Goal: Task Accomplishment & Management: Use online tool/utility

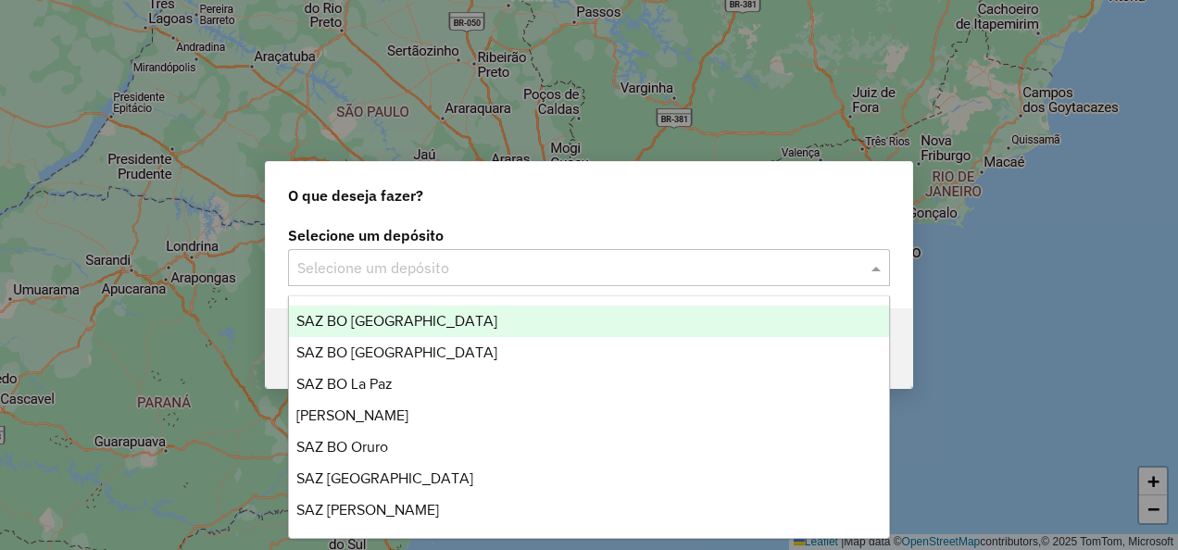
click at [588, 274] on input "text" at bounding box center [570, 269] width 547 height 22
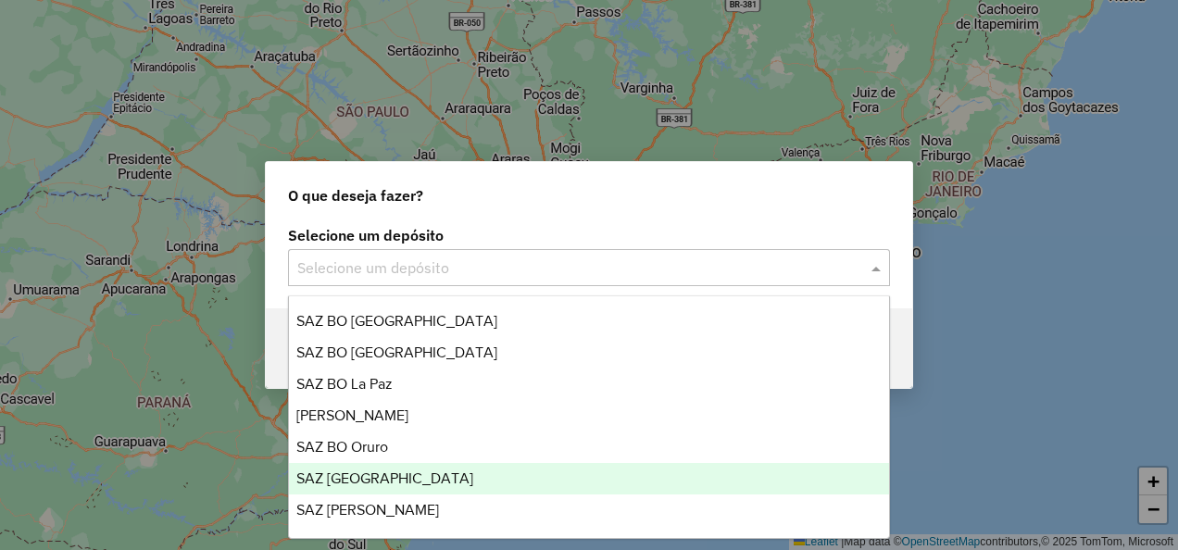
click at [358, 482] on span "SAZ [GEOGRAPHIC_DATA]" at bounding box center [384, 479] width 177 height 16
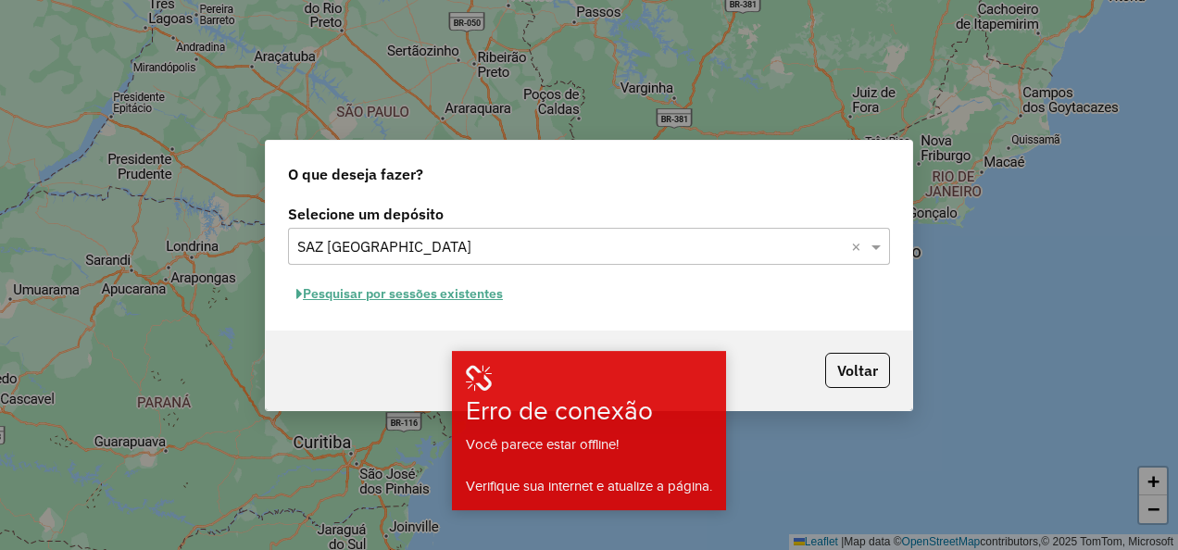
click at [440, 291] on button "Pesquisar por sessões existentes" at bounding box center [399, 294] width 223 height 29
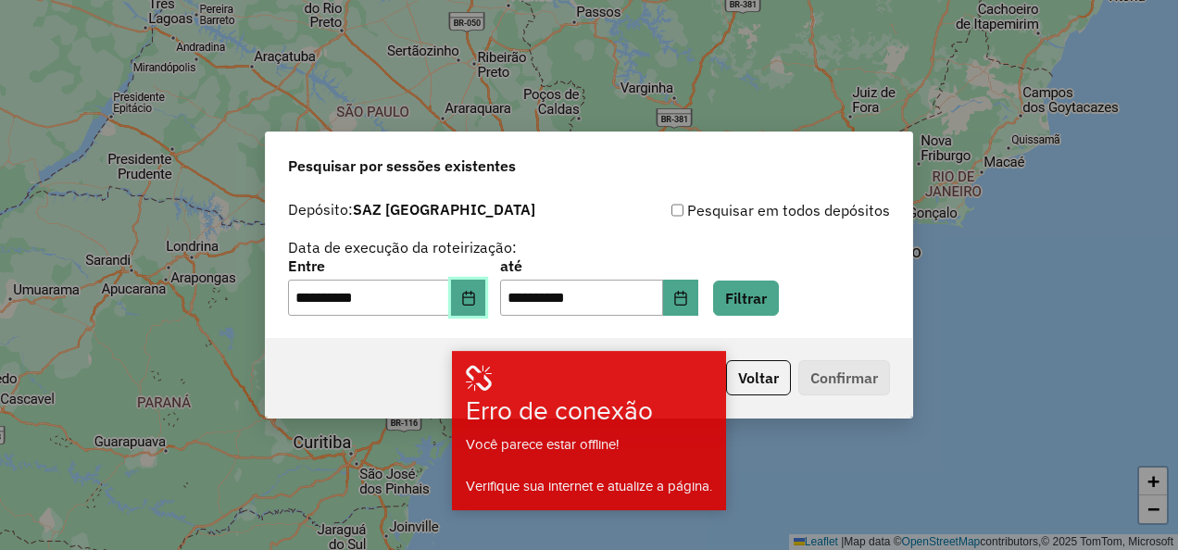
click at [484, 289] on button "Choose Date" at bounding box center [468, 298] width 35 height 37
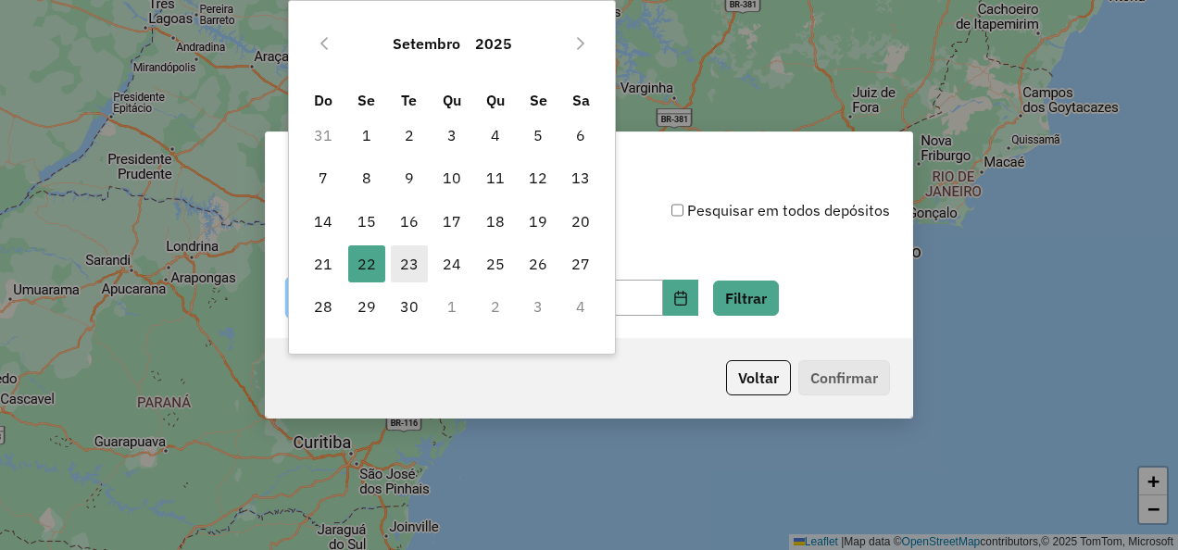
click at [406, 264] on span "23" at bounding box center [409, 263] width 37 height 37
type input "**********"
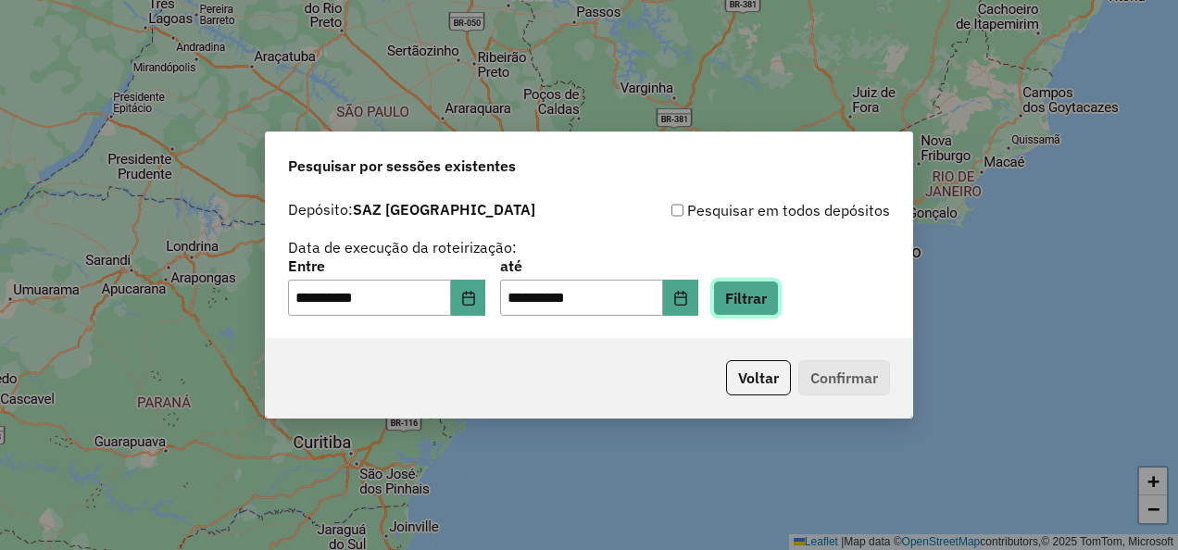
click at [777, 296] on button "Filtrar" at bounding box center [746, 298] width 66 height 35
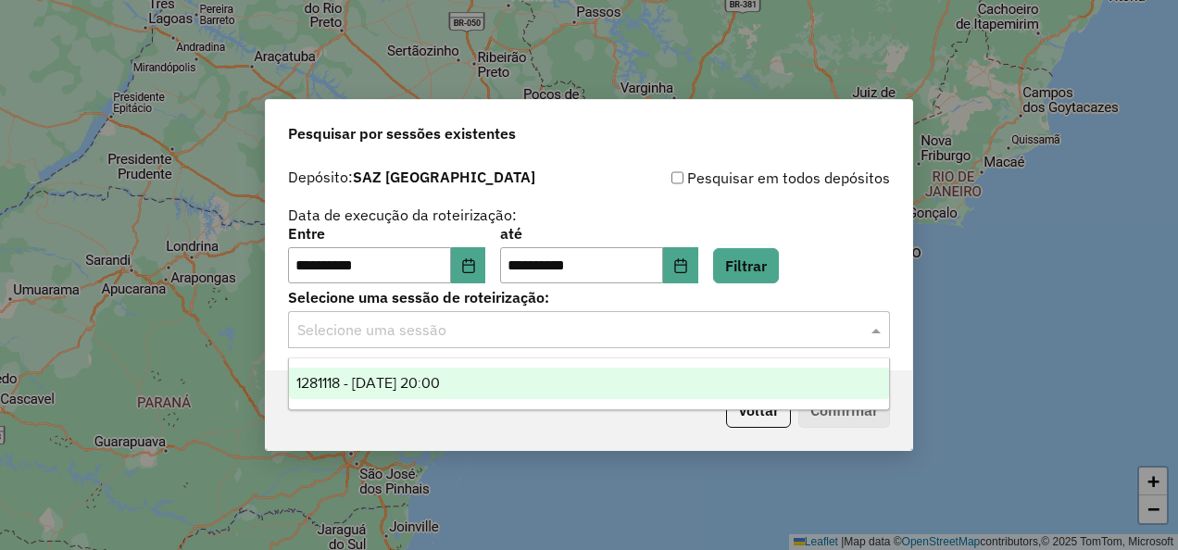
click at [454, 337] on input "text" at bounding box center [570, 331] width 547 height 22
click at [422, 387] on span "1281118 - [DATE] 20:00" at bounding box center [368, 383] width 144 height 16
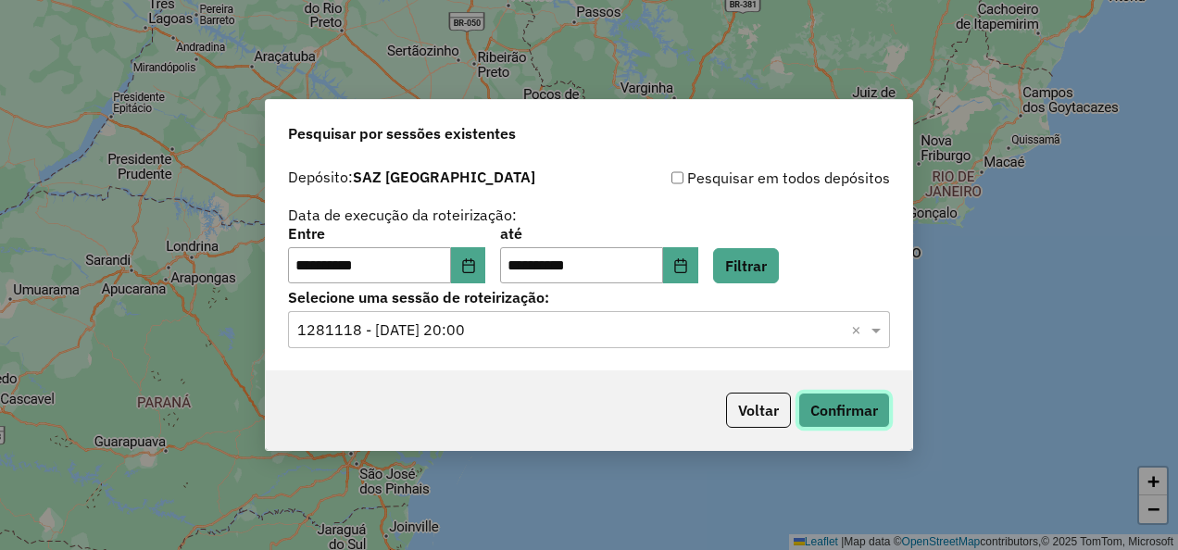
click at [837, 411] on button "Confirmar" at bounding box center [844, 410] width 92 height 35
